Goal: Task Accomplishment & Management: Use online tool/utility

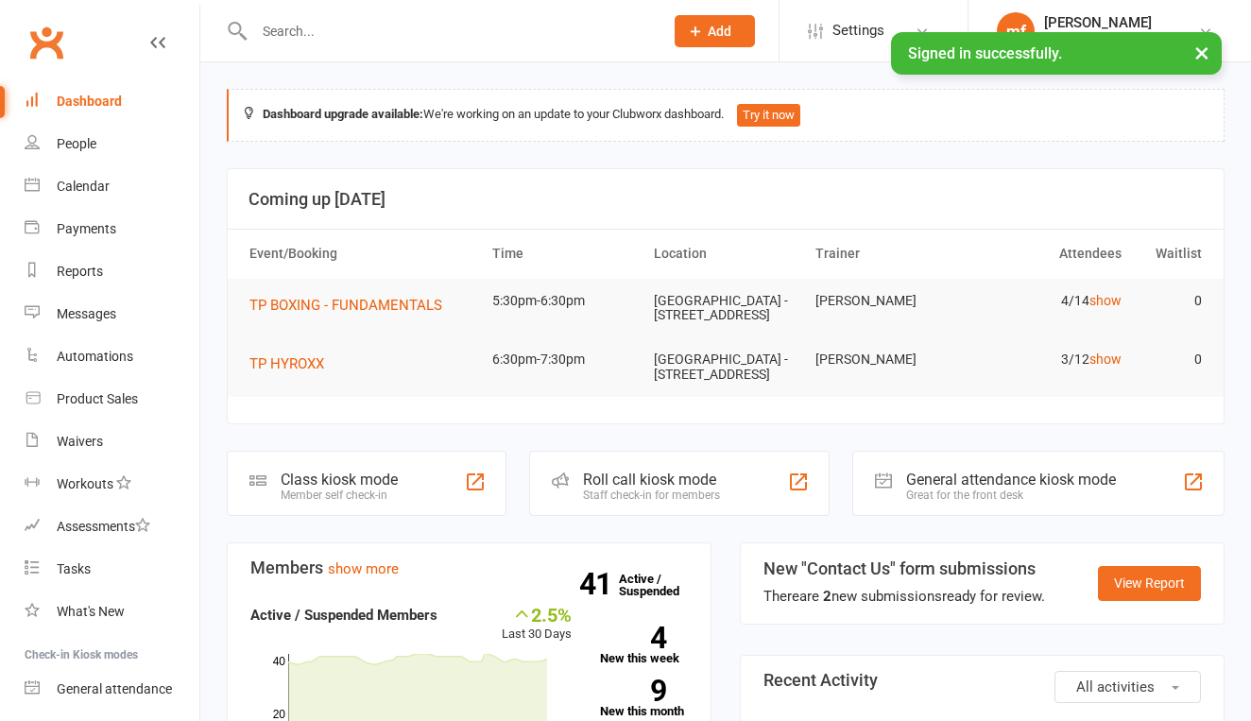
scroll to position [5, 0]
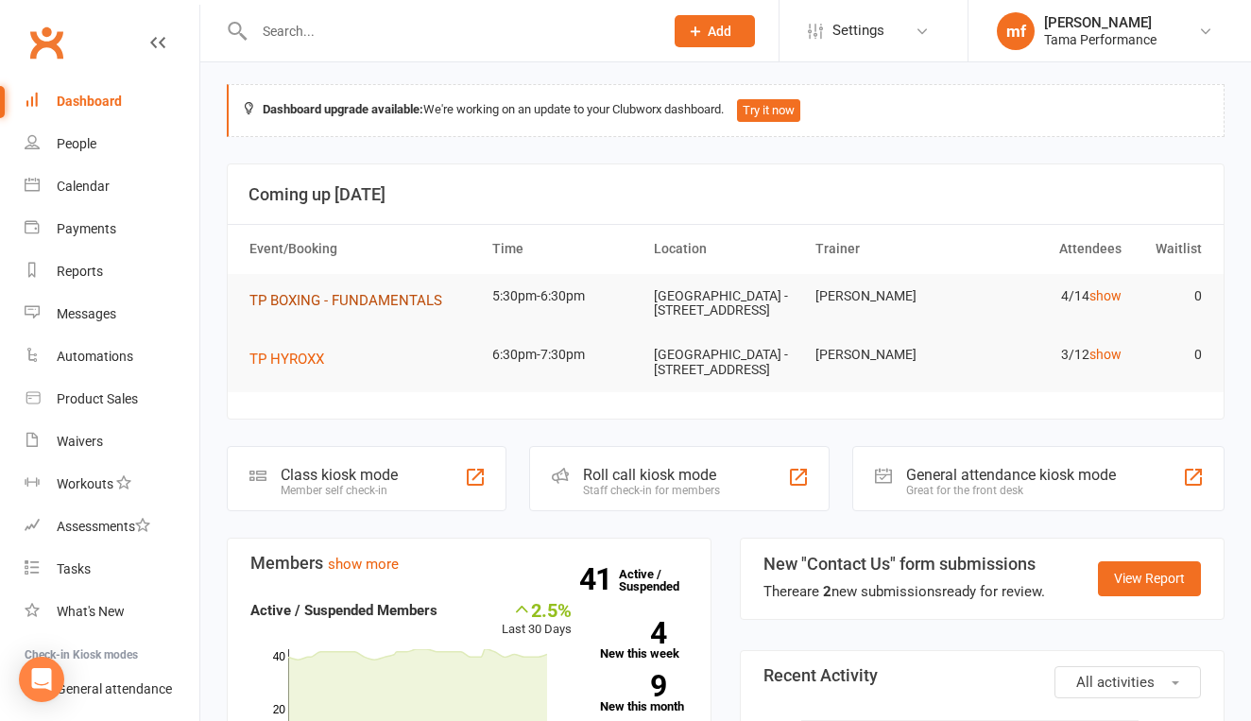
click at [409, 309] on button "TP BOXING - FUNDAMENTALS" at bounding box center [353, 300] width 206 height 23
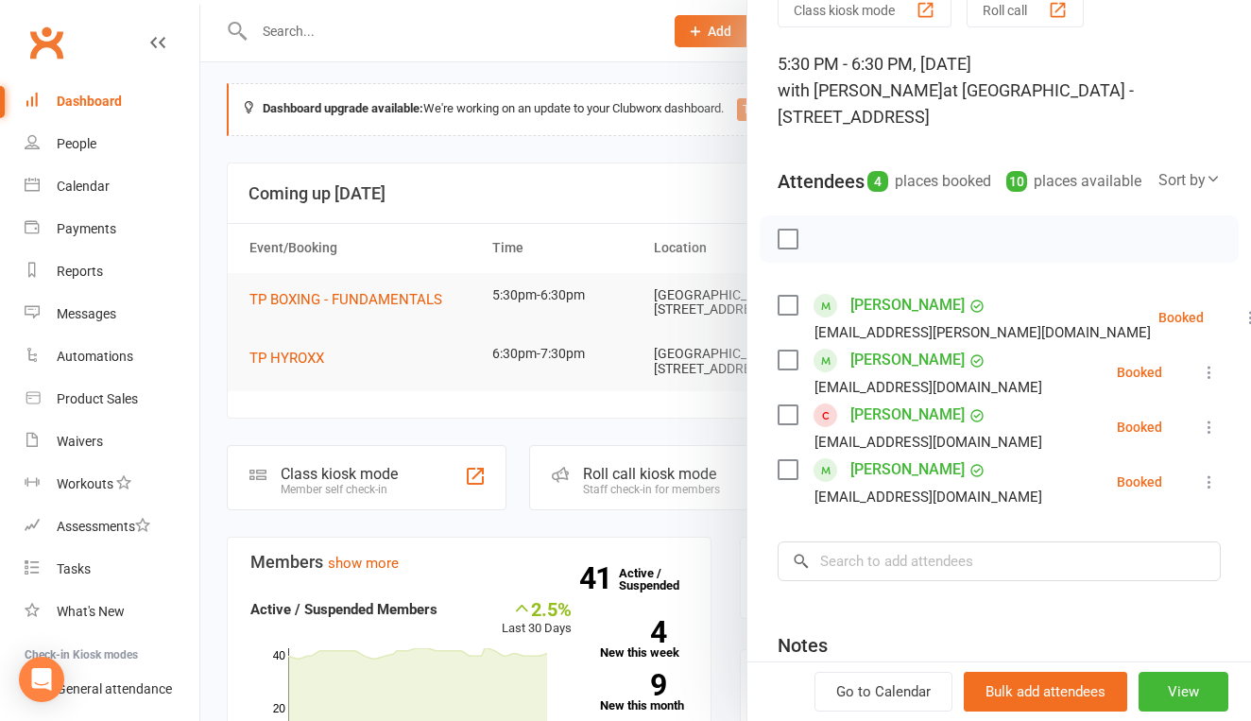
scroll to position [92, 0]
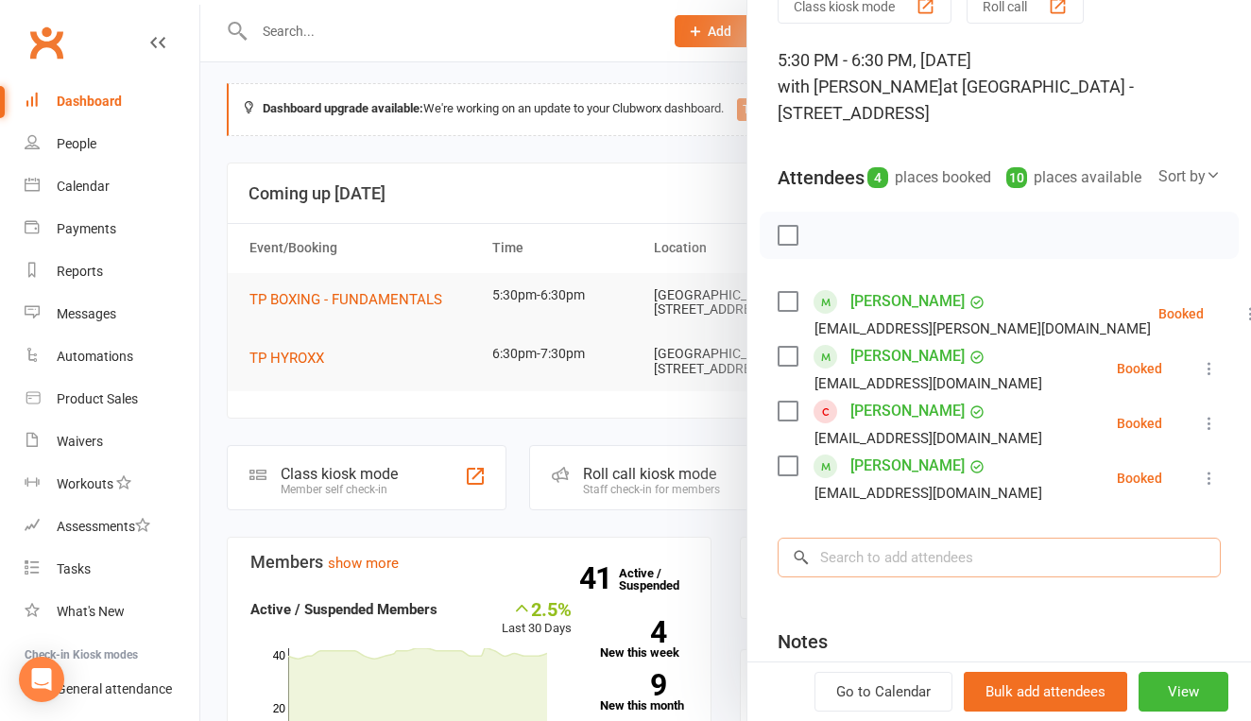
click at [898, 568] on input "search" at bounding box center [999, 558] width 443 height 40
type input "b"
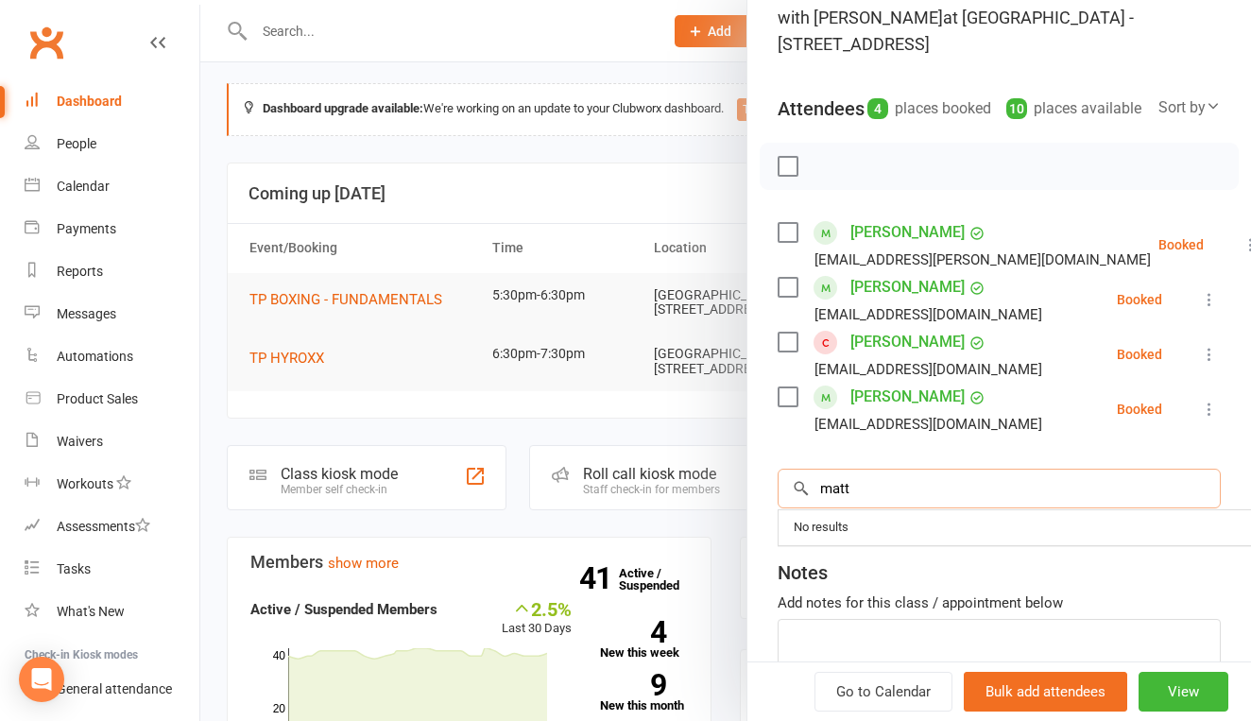
scroll to position [163, 0]
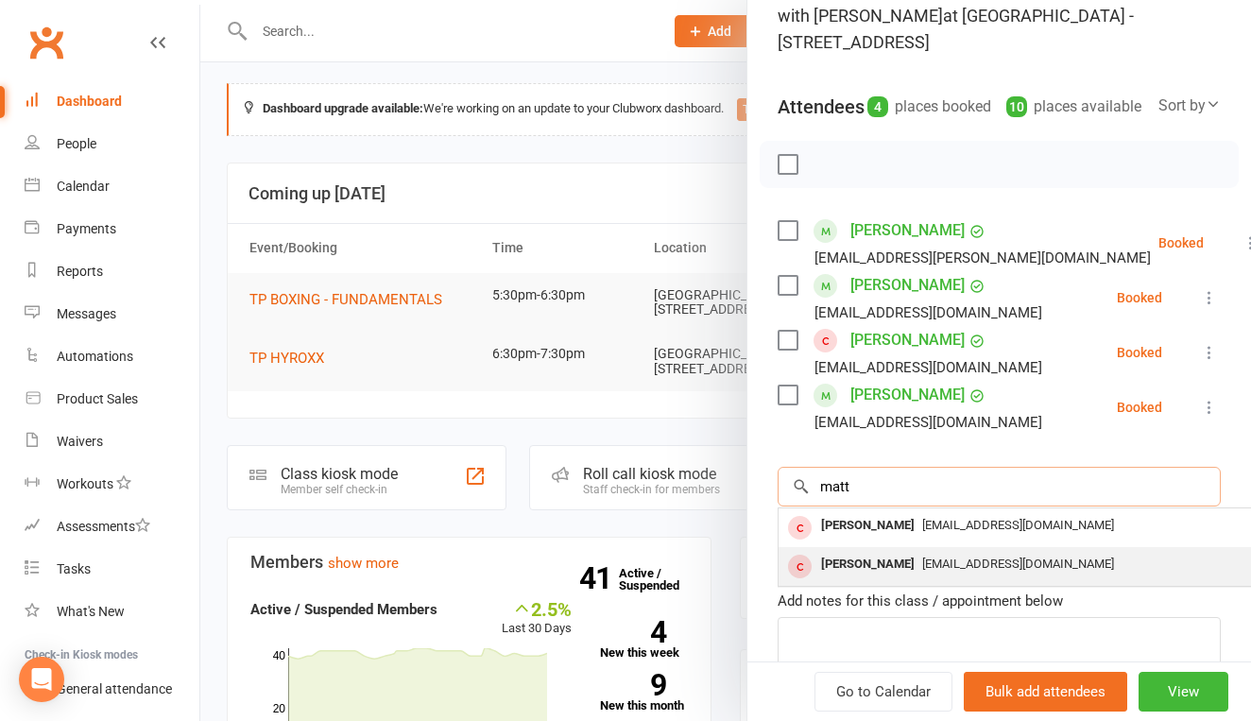
type input "matt"
click at [912, 578] on div "[PERSON_NAME]" at bounding box center [868, 564] width 109 height 27
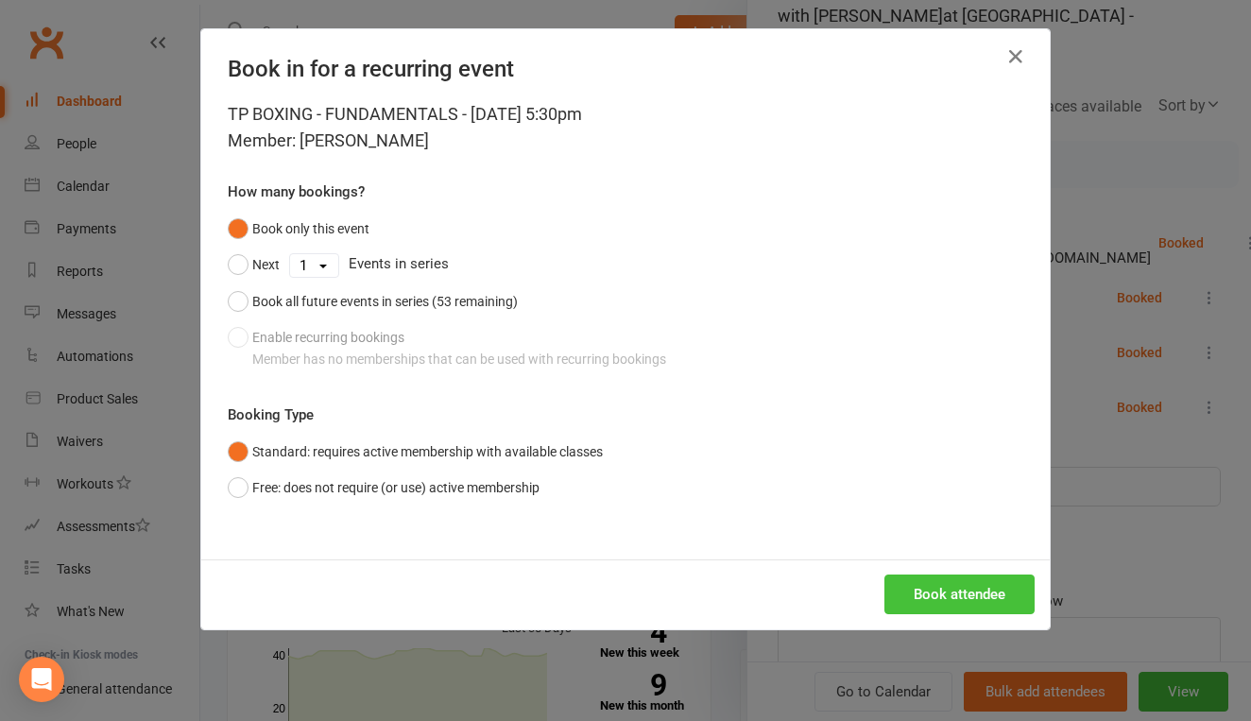
click at [938, 589] on button "Book attendee" at bounding box center [960, 595] width 150 height 40
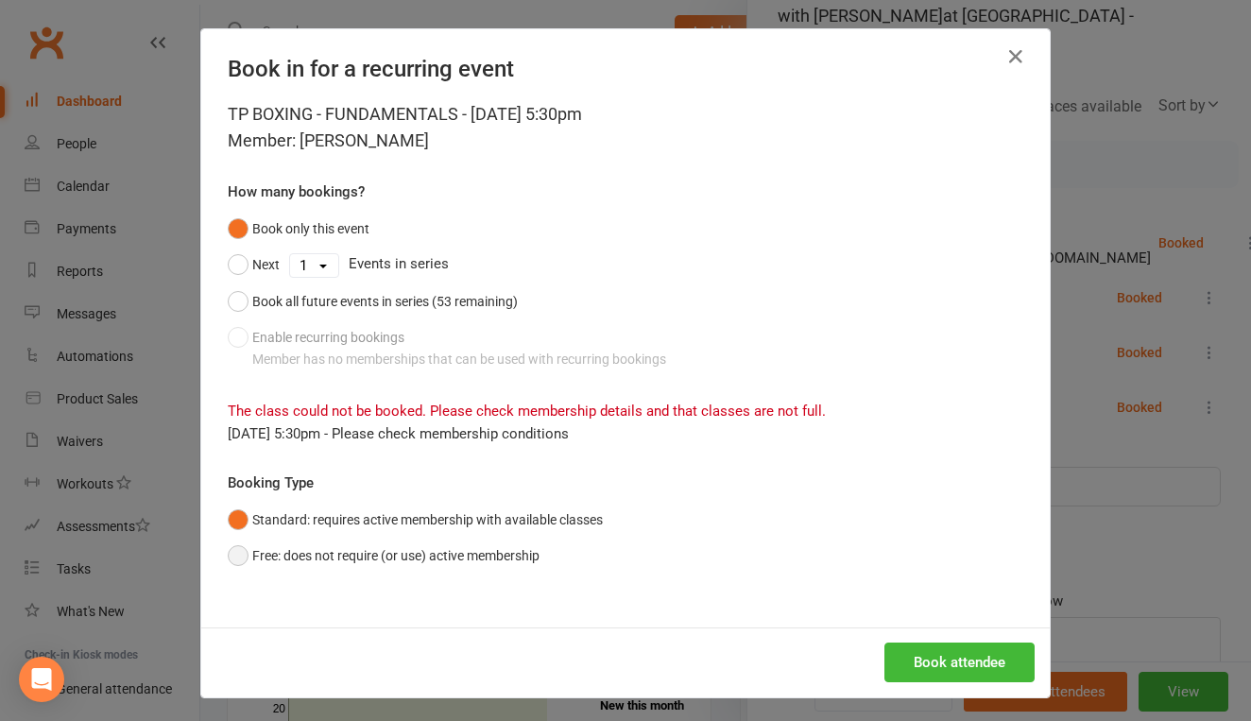
click at [253, 538] on button "Free: does not require (or use) active membership" at bounding box center [384, 556] width 312 height 36
click at [921, 655] on button "Book attendee" at bounding box center [960, 663] width 150 height 40
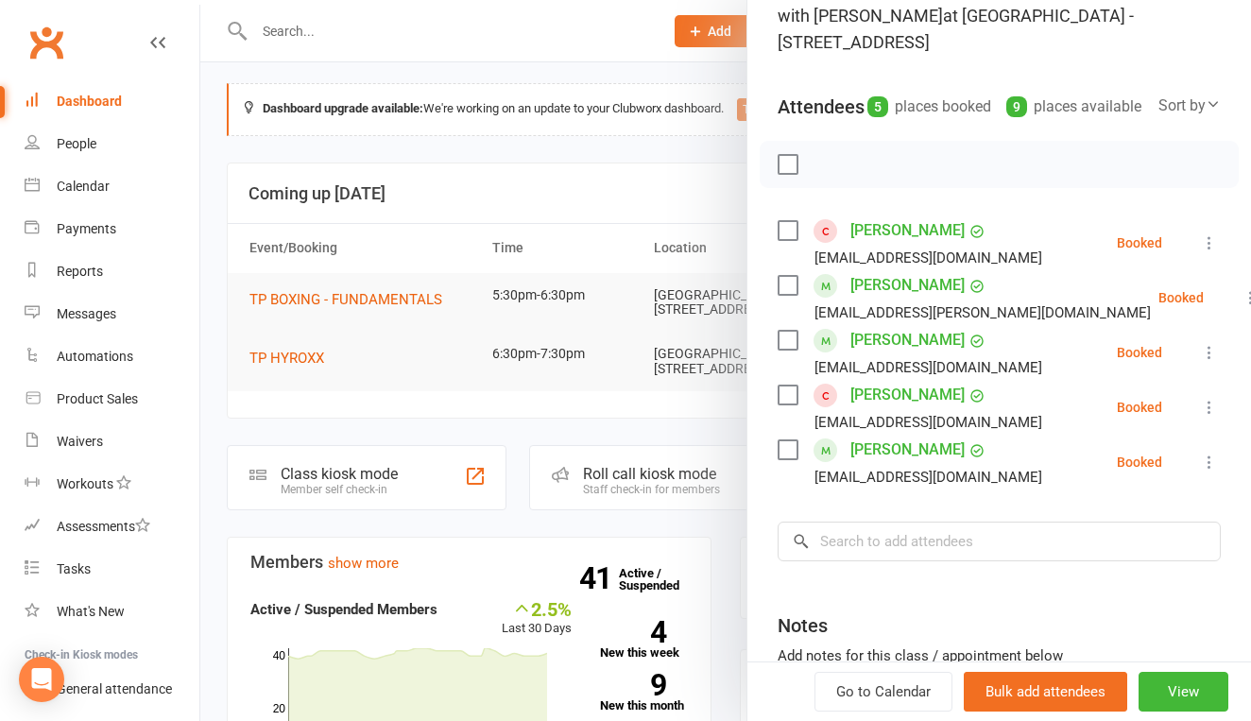
click at [471, 414] on div at bounding box center [725, 360] width 1051 height 721
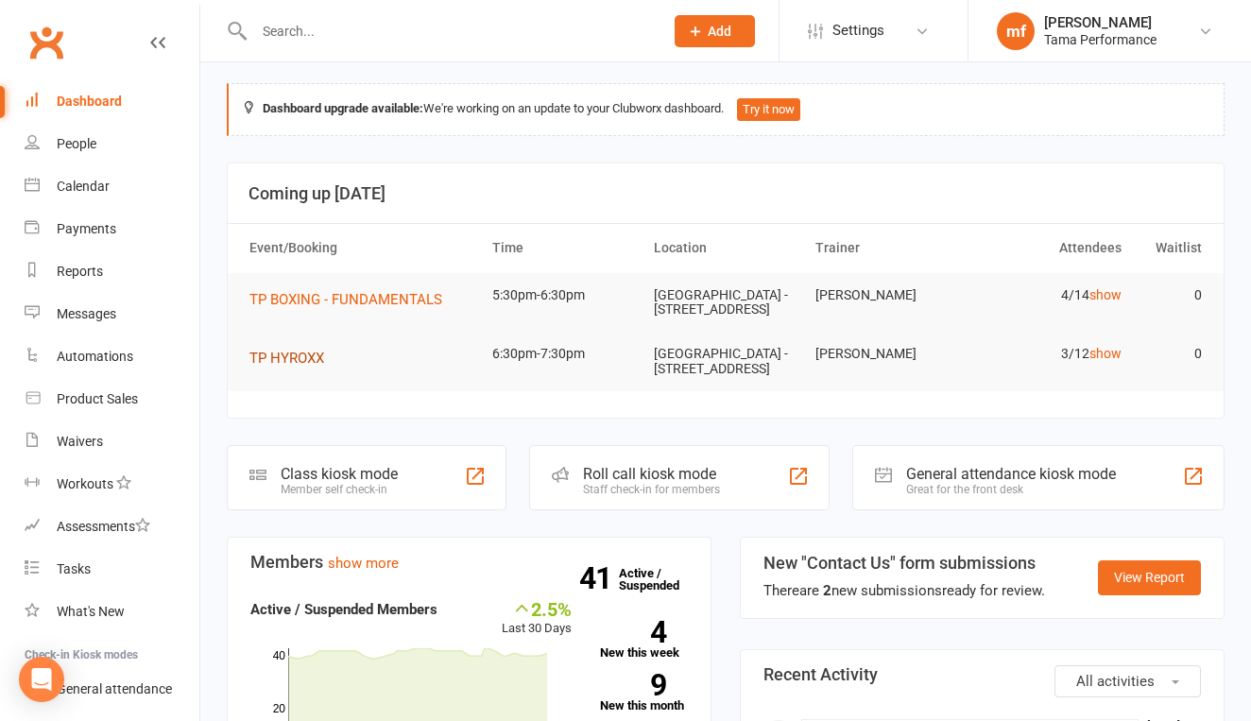
click at [311, 361] on span "TP HYROXX" at bounding box center [287, 358] width 75 height 17
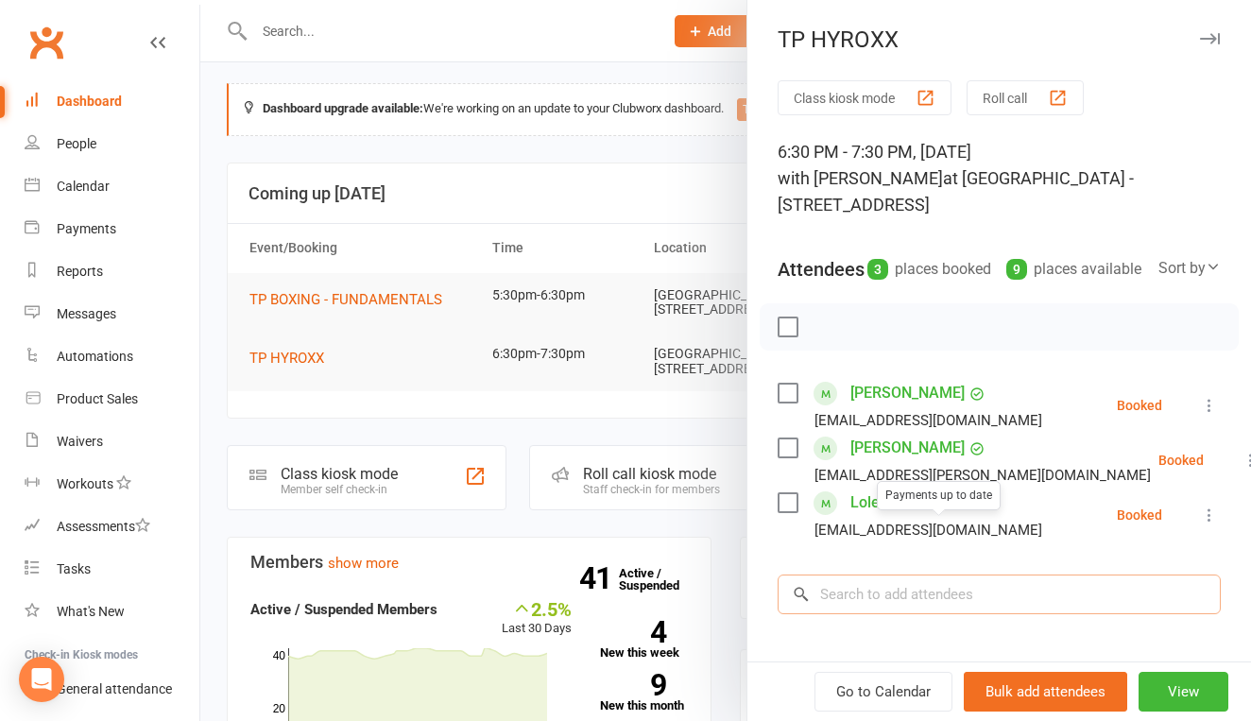
click at [894, 601] on input "search" at bounding box center [999, 595] width 443 height 40
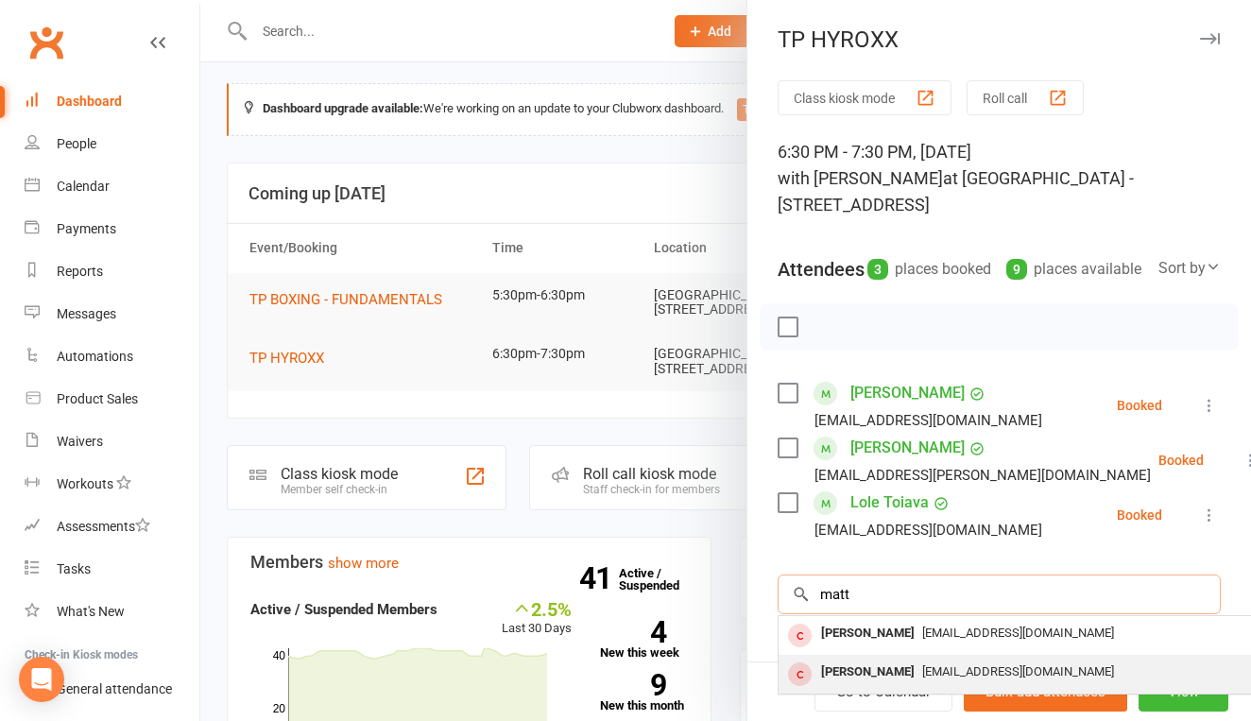
type input "matt"
click at [858, 686] on div "[PERSON_NAME]" at bounding box center [868, 672] width 109 height 27
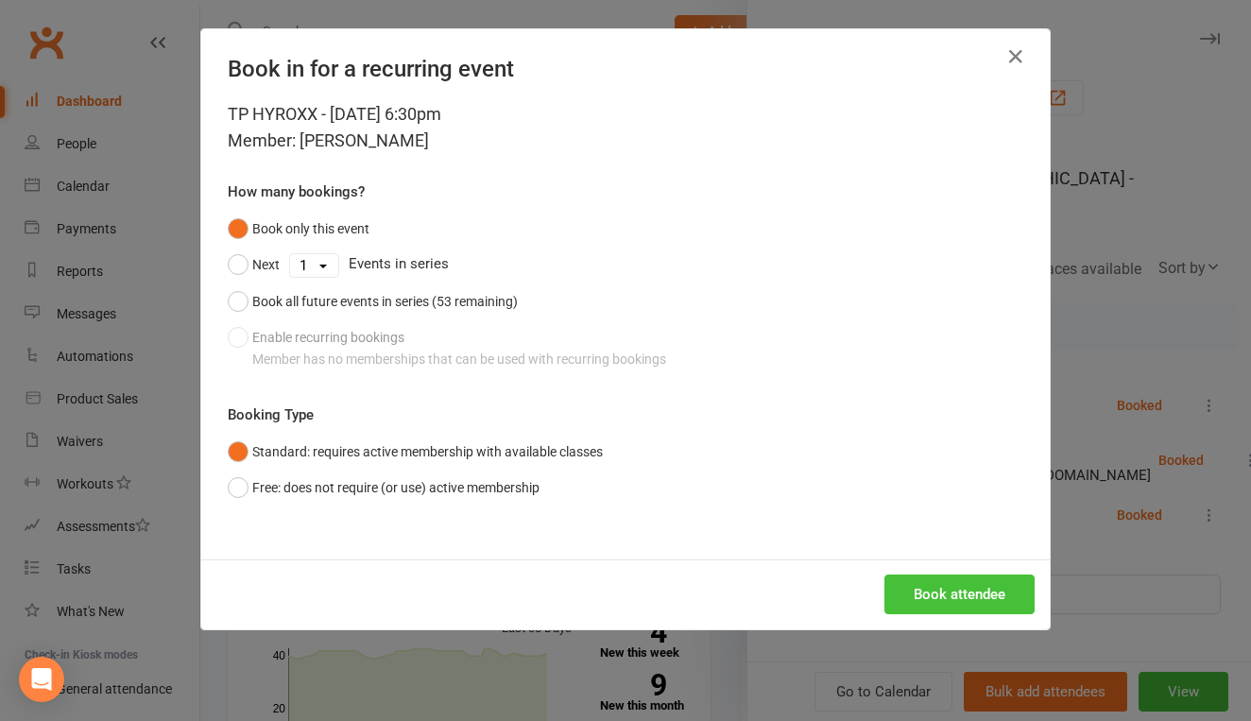
click at [940, 598] on button "Book attendee" at bounding box center [960, 595] width 150 height 40
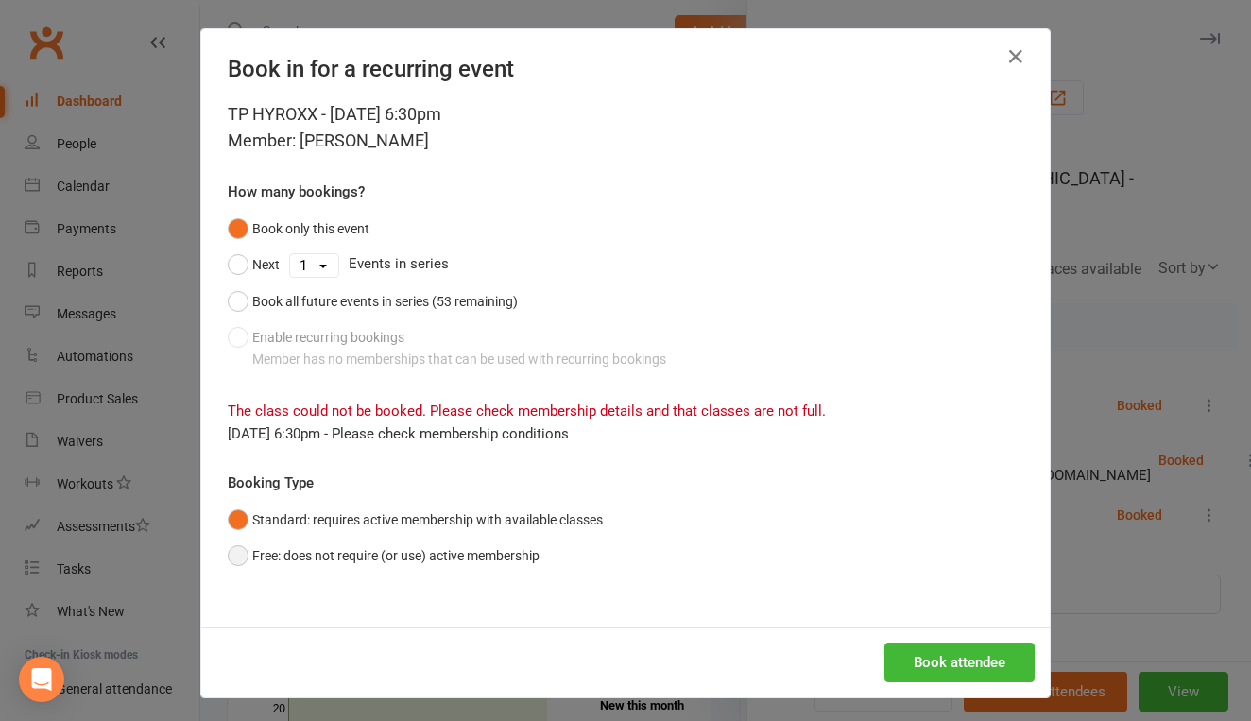
click at [462, 552] on button "Free: does not require (or use) active membership" at bounding box center [384, 556] width 312 height 36
click at [954, 663] on button "Book attendee" at bounding box center [960, 663] width 150 height 40
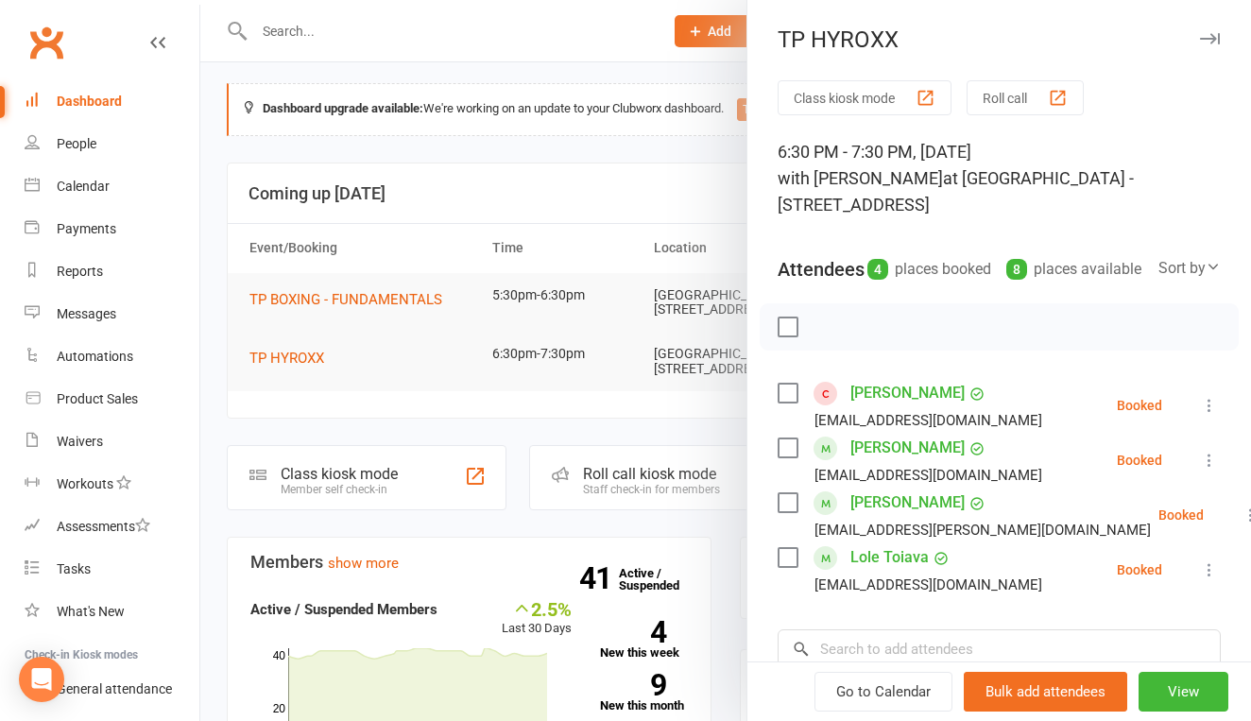
click at [410, 303] on div at bounding box center [725, 360] width 1051 height 721
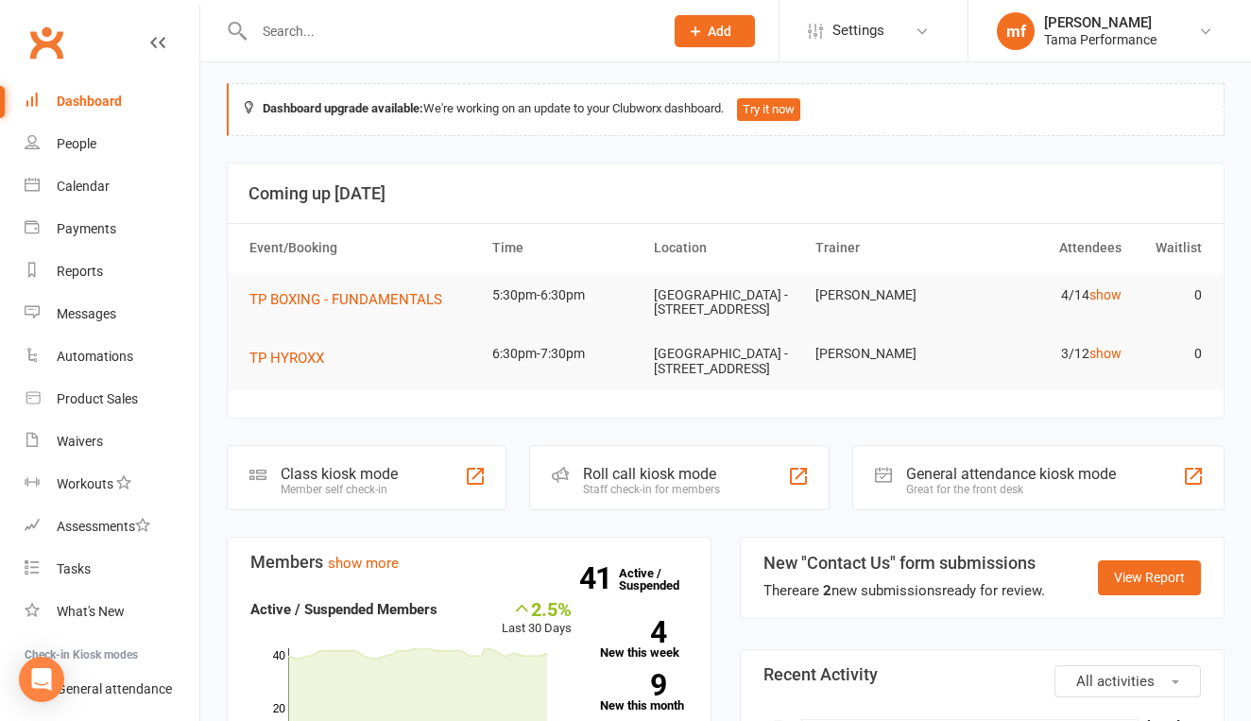
click at [410, 303] on span "TP BOXING - FUNDAMENTALS" at bounding box center [346, 299] width 193 height 17
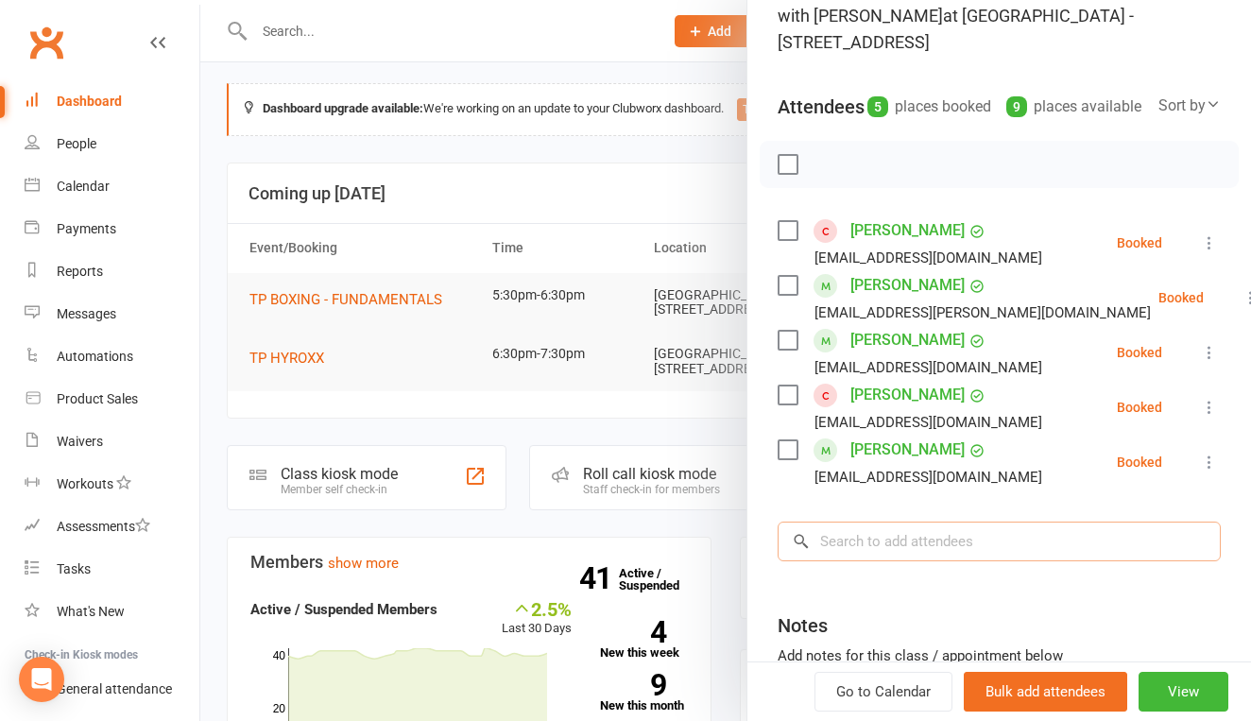
click at [916, 561] on input "search" at bounding box center [999, 542] width 443 height 40
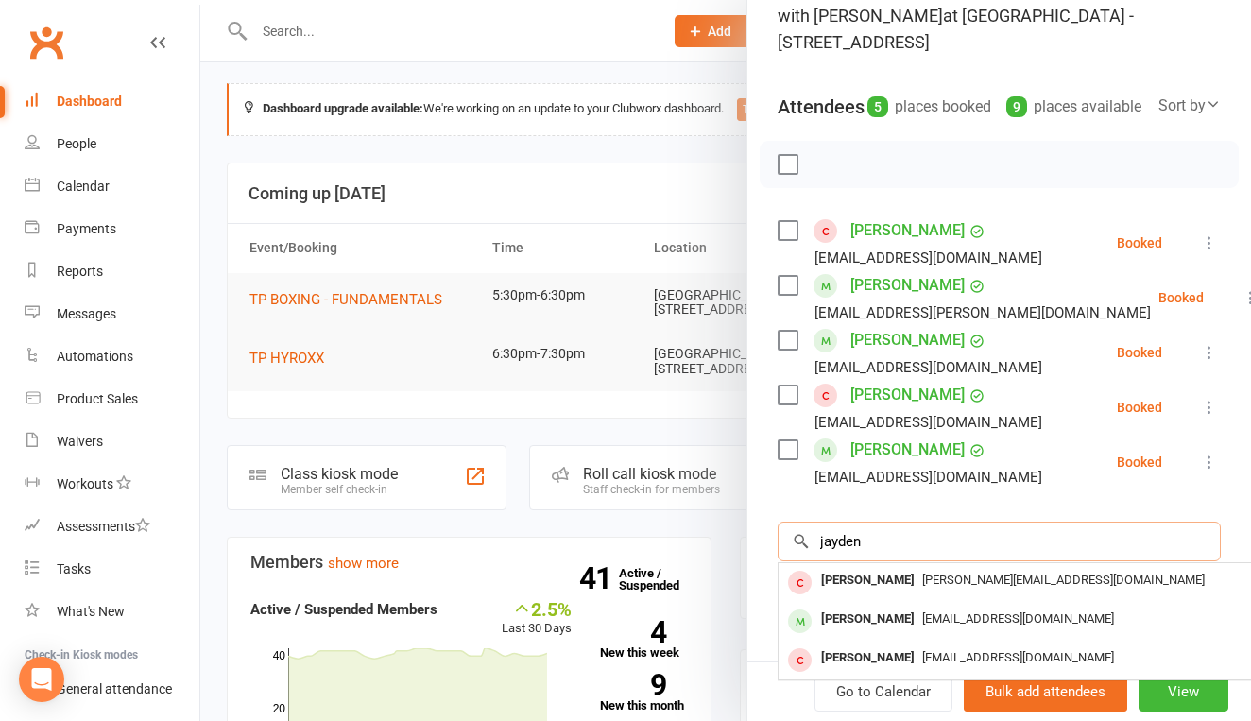
type input "Jayden"
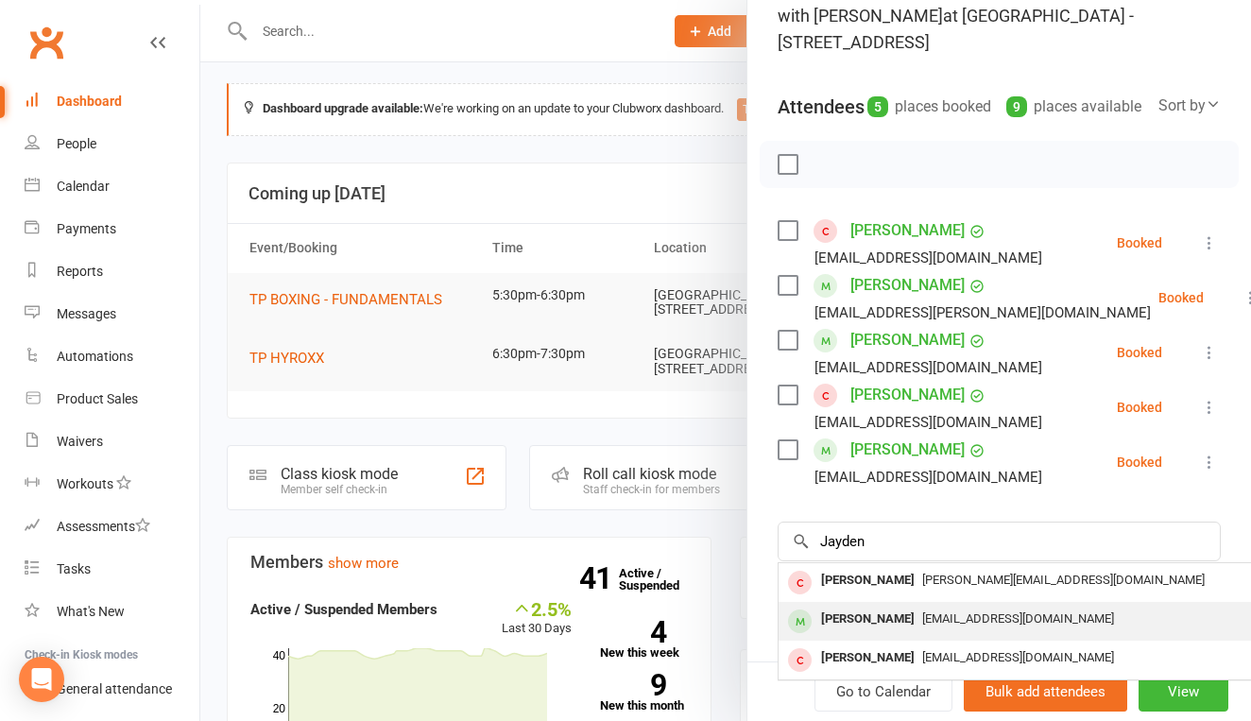
drag, startPoint x: 916, startPoint y: 570, endPoint x: 886, endPoint y: 639, distance: 75.3
click at [886, 633] on div "[PERSON_NAME]" at bounding box center [868, 619] width 109 height 27
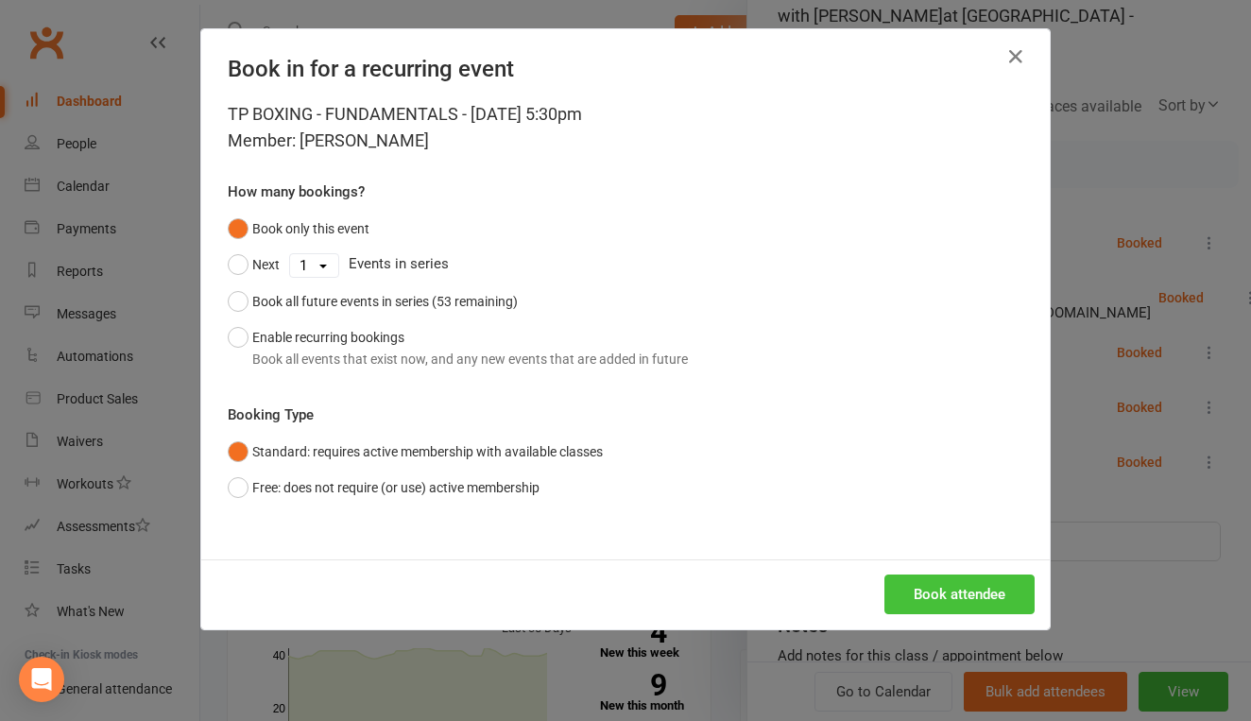
click at [988, 592] on button "Book attendee" at bounding box center [960, 595] width 150 height 40
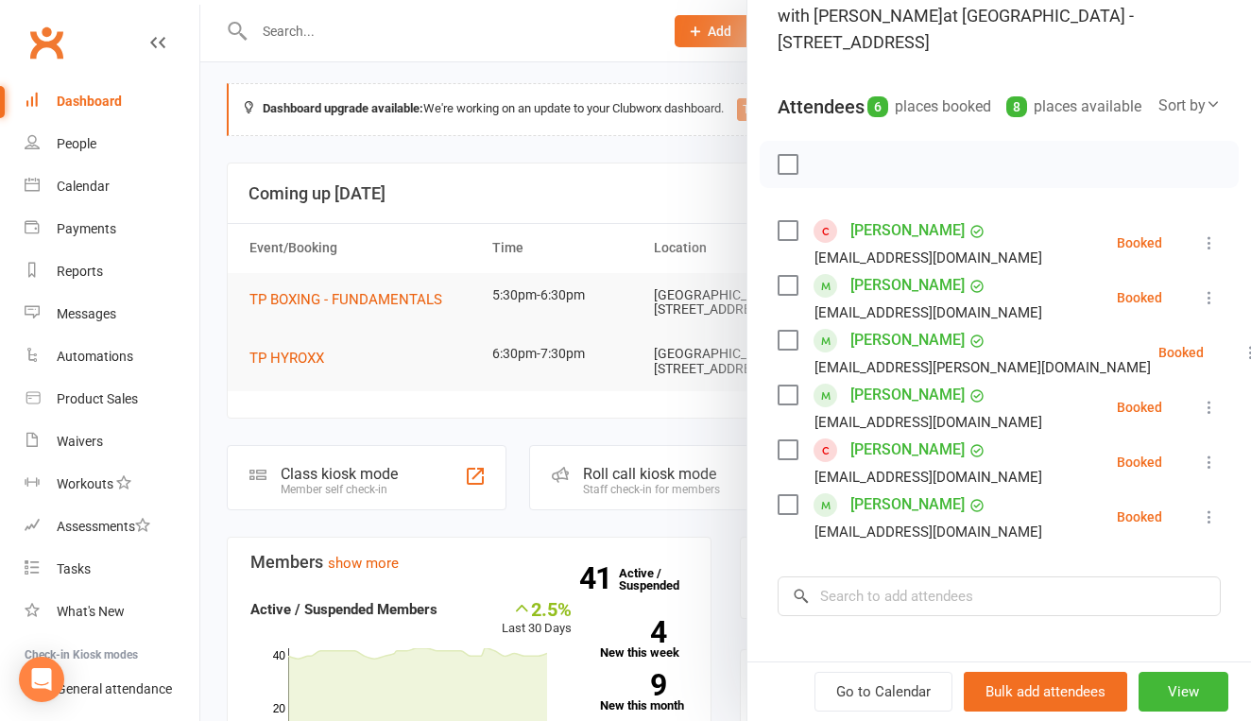
click at [1021, 181] on div at bounding box center [999, 164] width 479 height 47
drag, startPoint x: 945, startPoint y: 177, endPoint x: 619, endPoint y: 250, distance: 334.3
click at [931, 177] on div at bounding box center [999, 164] width 479 height 47
click at [274, 344] on div at bounding box center [725, 360] width 1051 height 721
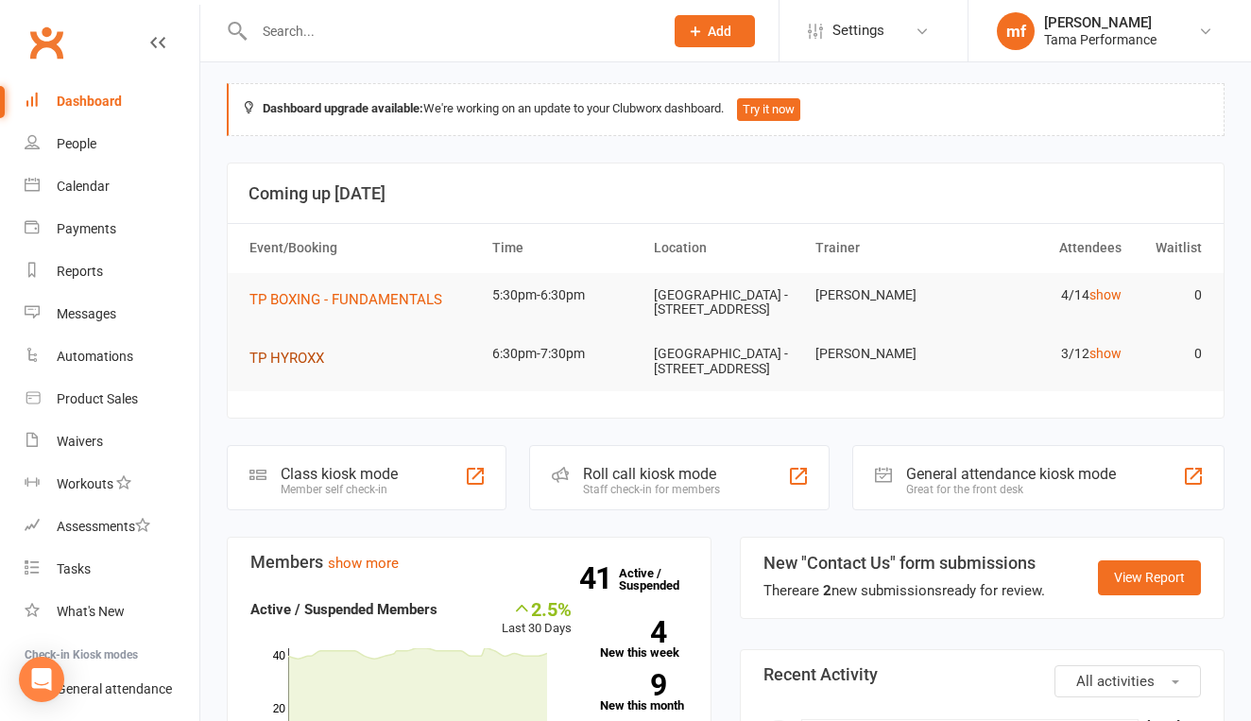
click at [280, 356] on span "TP HYROXX" at bounding box center [287, 358] width 75 height 17
